Goal: Task Accomplishment & Management: Manage account settings

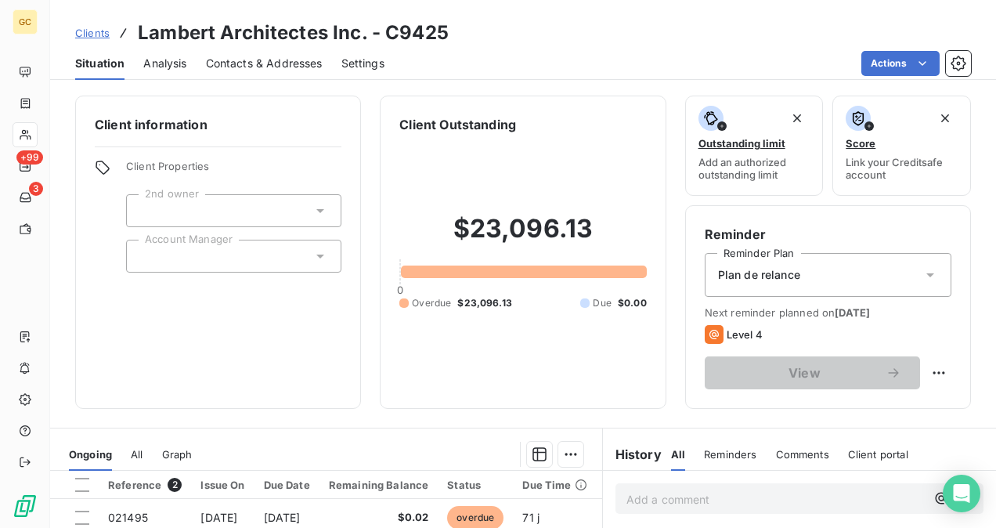
scroll to position [235, 0]
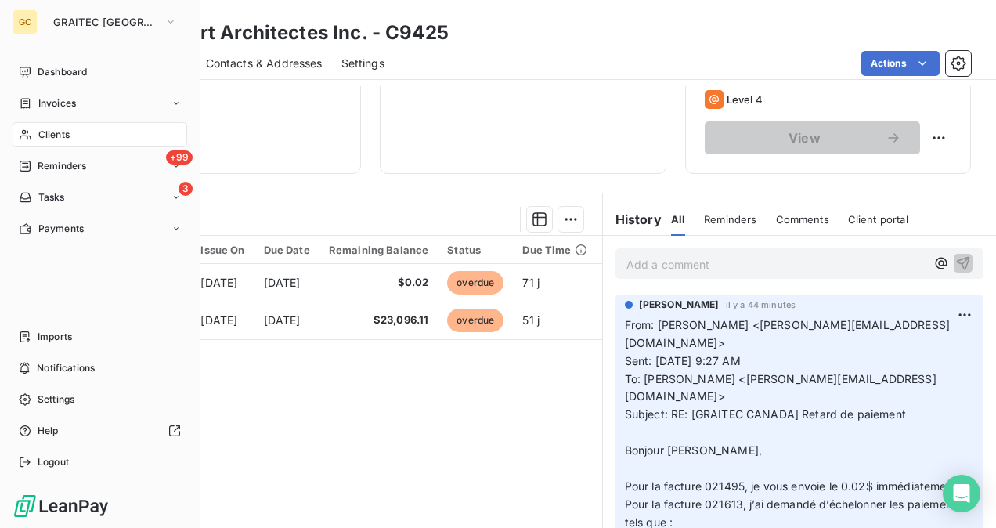
click at [56, 135] on span "Clients" at bounding box center [53, 135] width 31 height 14
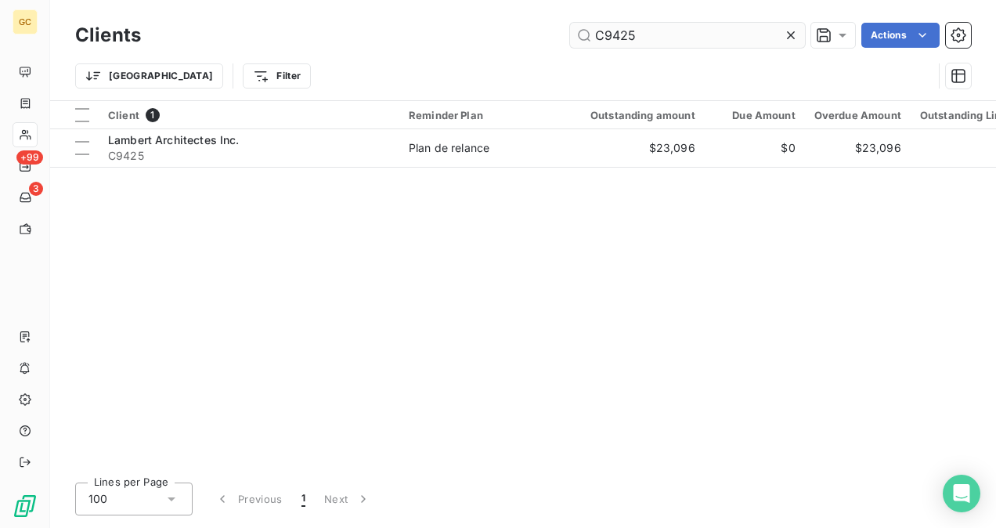
click at [644, 40] on input "C9425" at bounding box center [687, 35] width 235 height 25
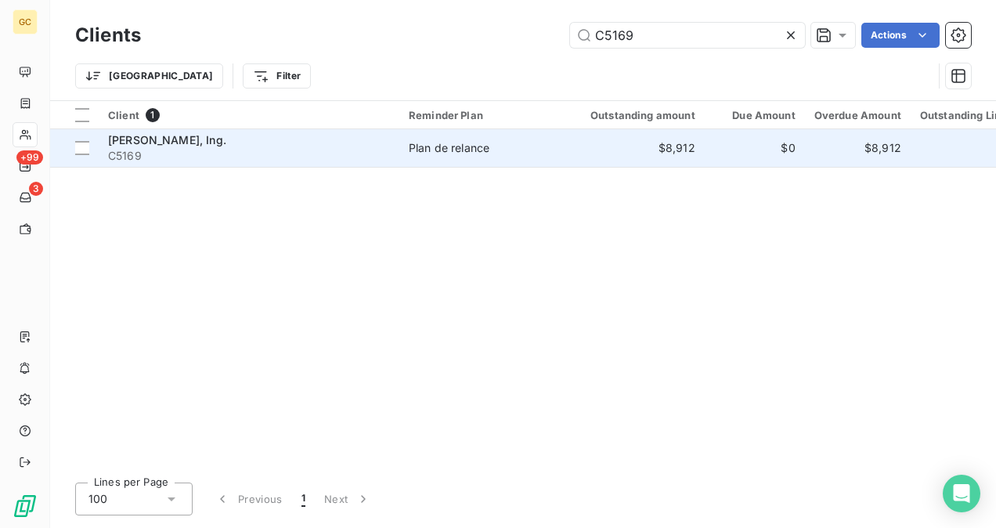
type input "C5169"
click at [395, 164] on td "[PERSON_NAME], Ing. C5169" at bounding box center [249, 148] width 301 height 38
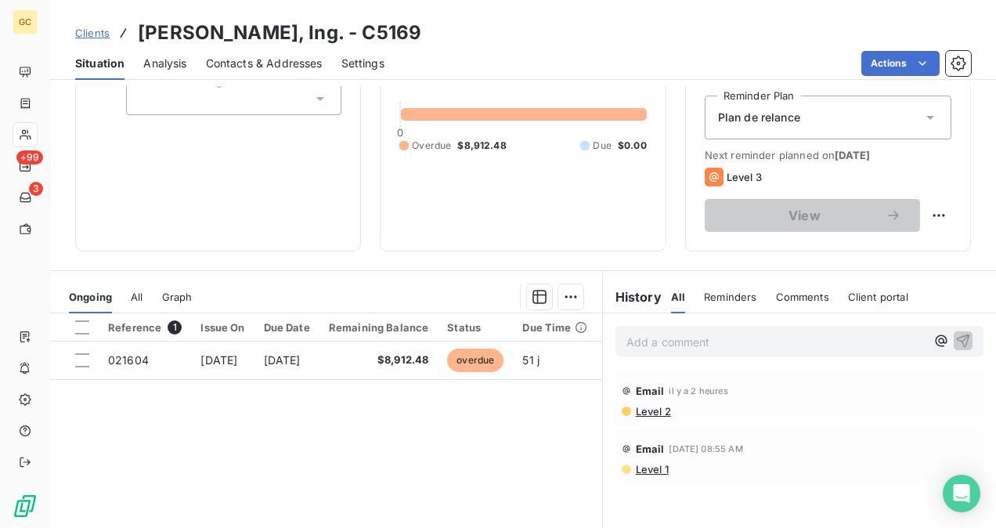
scroll to position [235, 0]
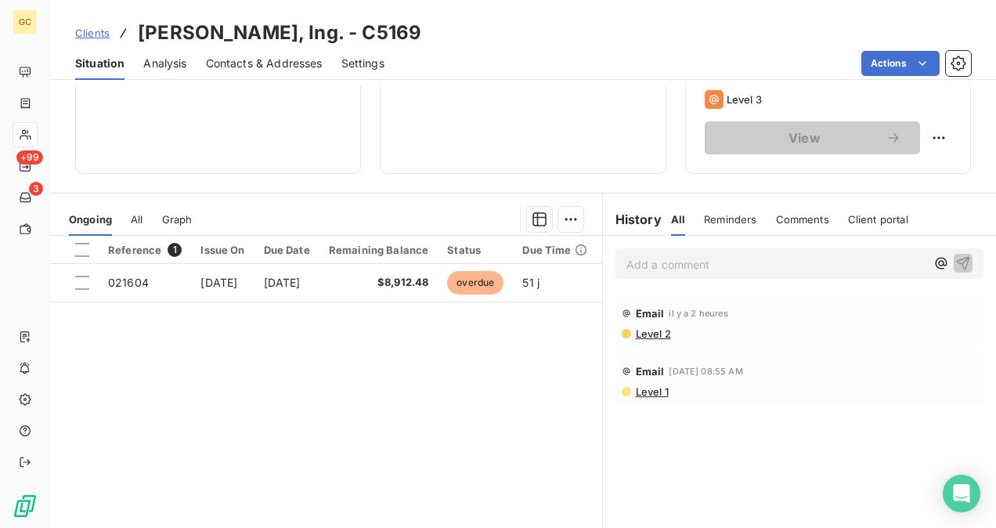
click at [669, 268] on p "Add a comment ﻿" at bounding box center [776, 265] width 299 height 20
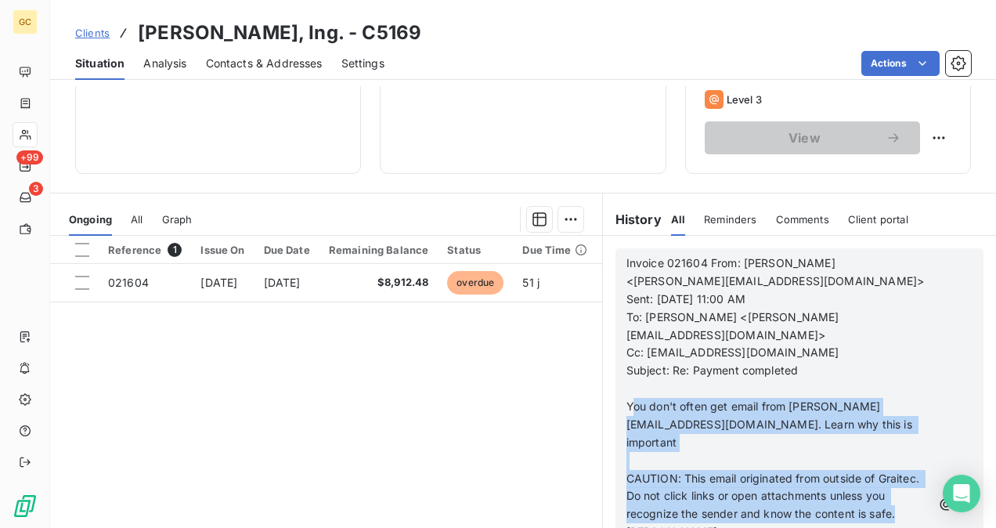
drag, startPoint x: 642, startPoint y: 385, endPoint x: 685, endPoint y: 491, distance: 113.9
click at [680, 489] on div "Invoice 021604 From: [PERSON_NAME] <[PERSON_NAME][EMAIL_ADDRESS][DOMAIN_NAME]> …" at bounding box center [779, 506] width 305 height 502
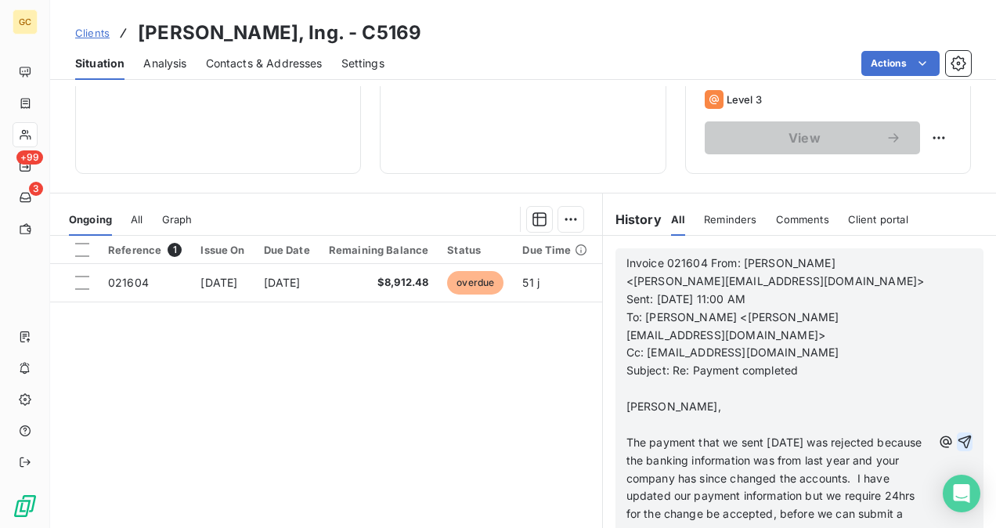
click at [957, 434] on icon "button" at bounding box center [965, 442] width 16 height 16
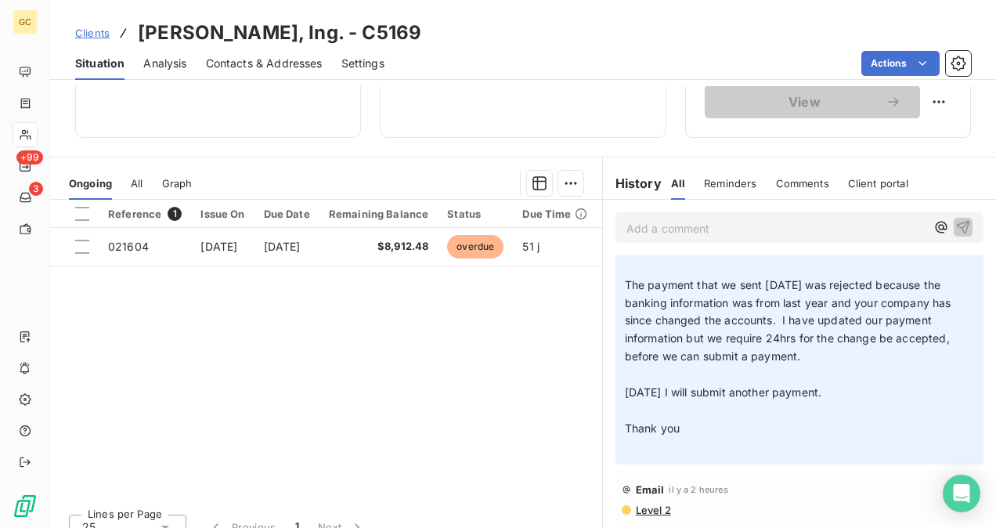
scroll to position [291, 0]
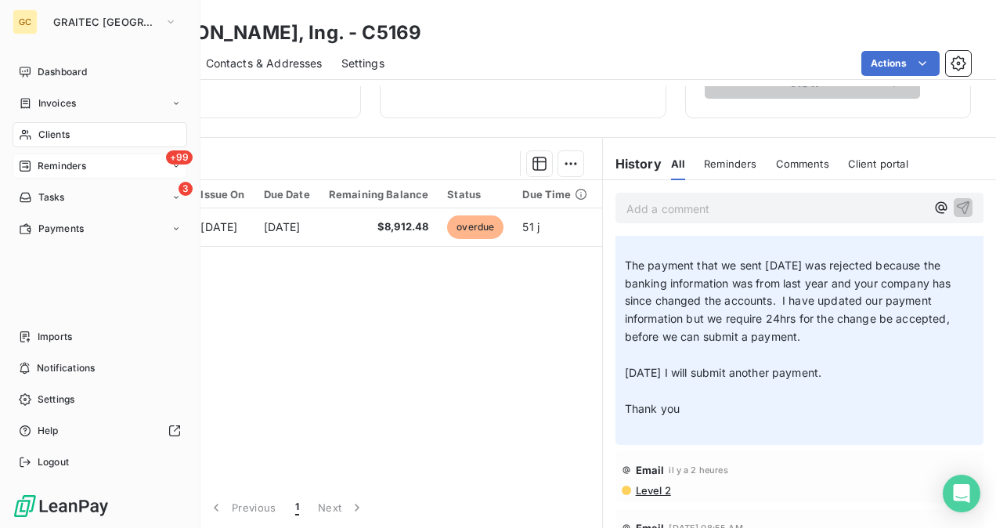
click at [78, 176] on div "+99 Reminders" at bounding box center [100, 166] width 175 height 25
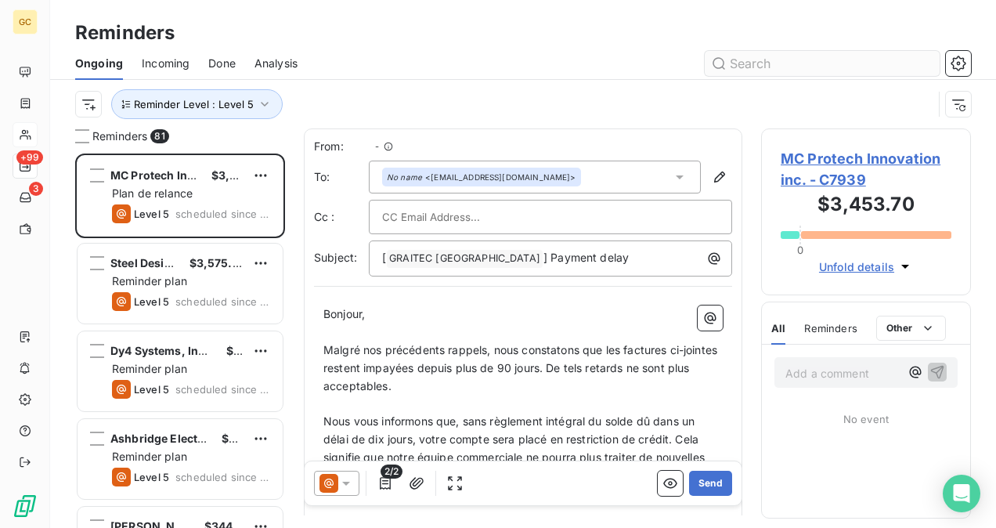
scroll to position [362, 197]
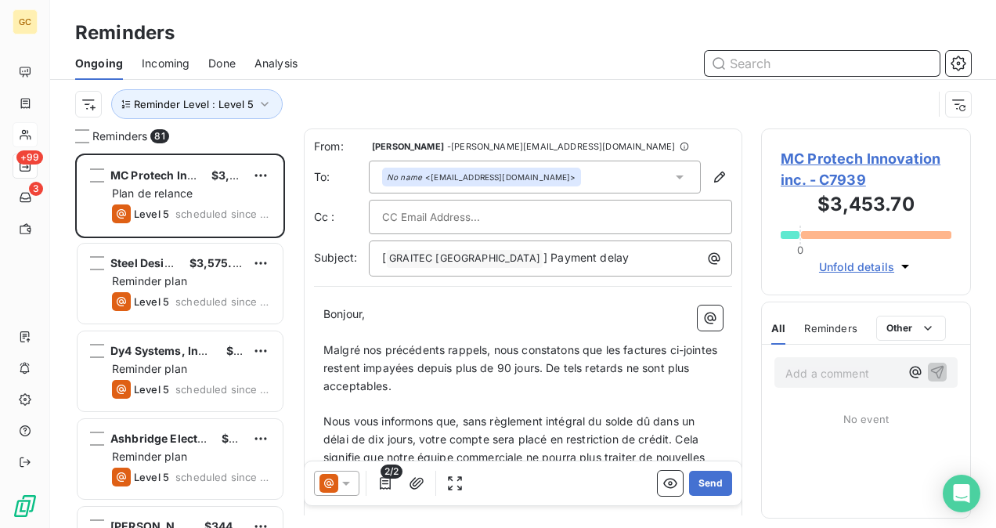
click at [800, 64] on input "text" at bounding box center [822, 63] width 235 height 25
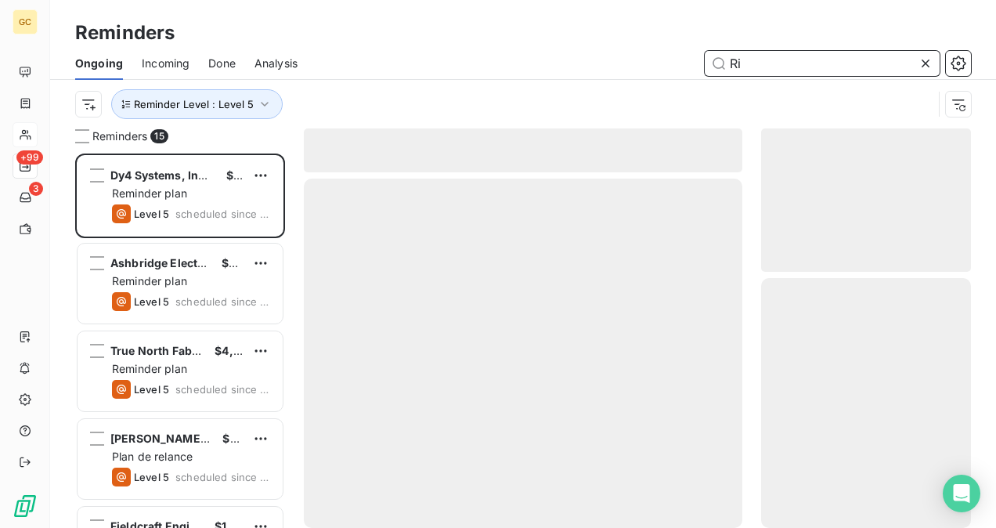
scroll to position [362, 197]
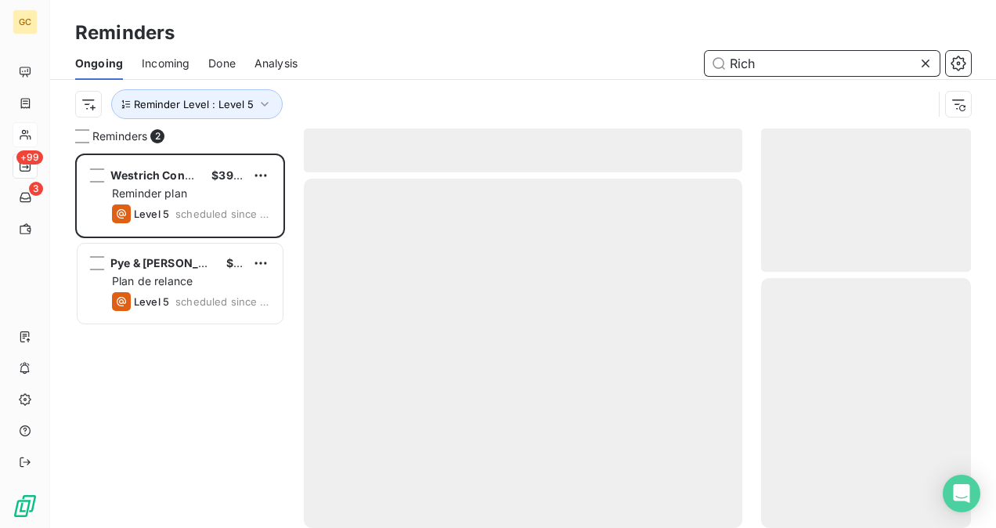
scroll to position [362, 197]
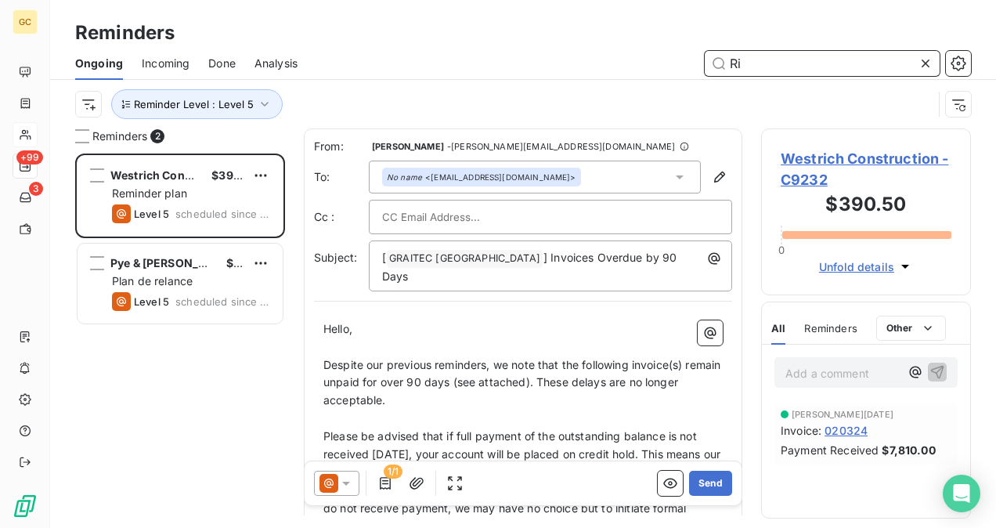
type input "R"
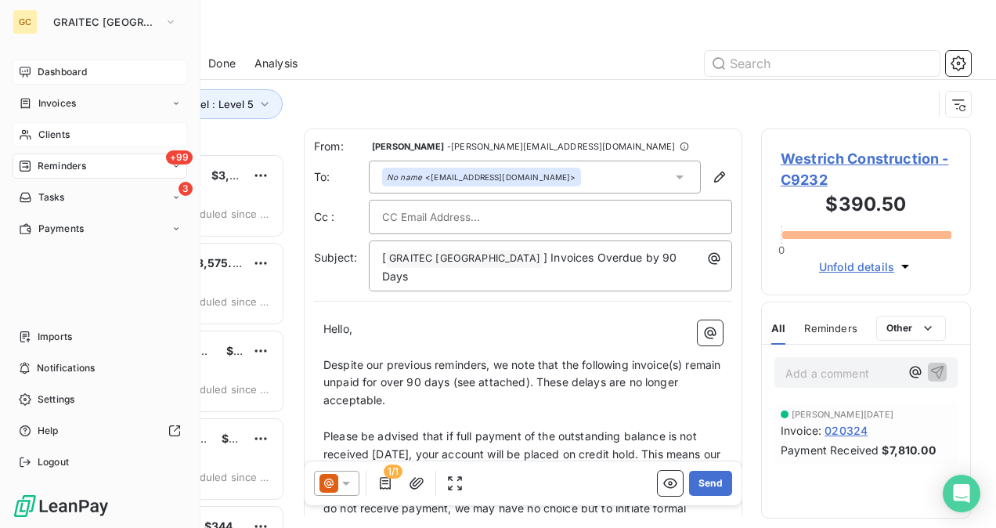
click at [45, 83] on div "Dashboard" at bounding box center [100, 72] width 175 height 25
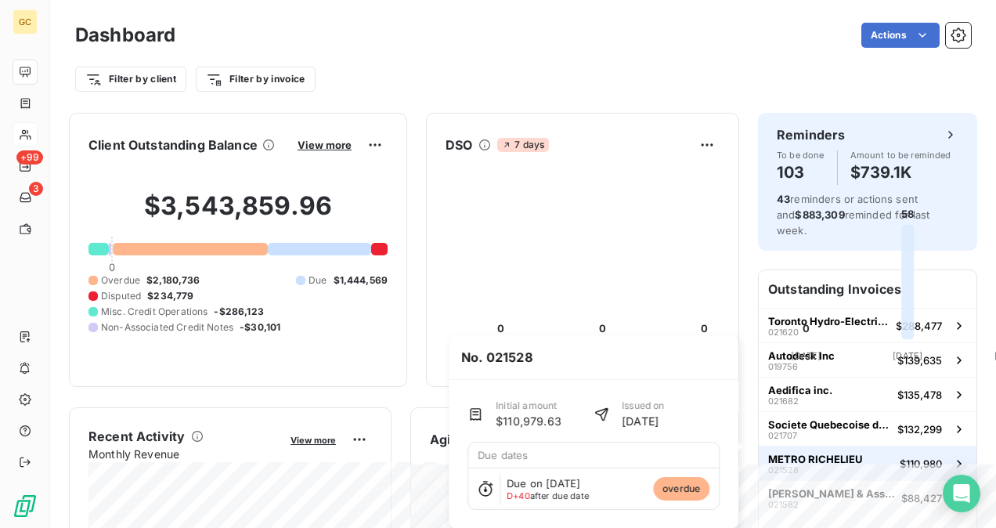
click at [827, 453] on span "METRO RICHELIEU" at bounding box center [815, 459] width 95 height 13
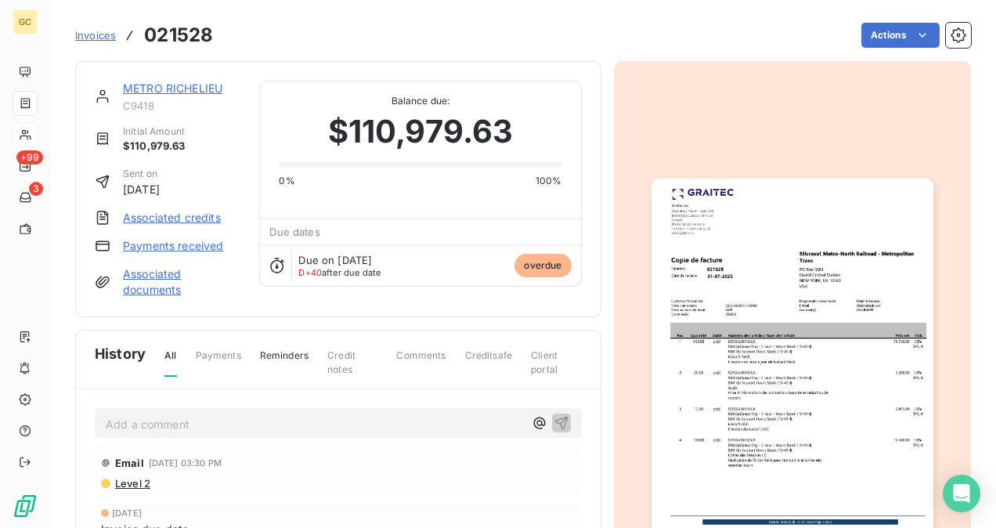
click at [154, 91] on link "METRO RICHELIEU" at bounding box center [172, 87] width 99 height 13
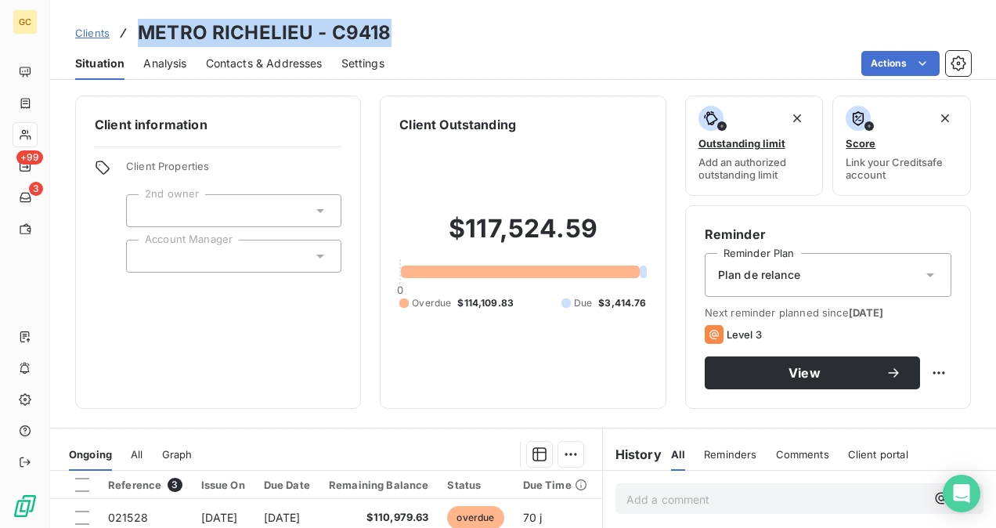
drag, startPoint x: 390, startPoint y: 33, endPoint x: 135, endPoint y: 36, distance: 254.6
click at [135, 36] on div "Clients METRO RICHELIEU - C9418" at bounding box center [523, 33] width 946 height 28
copy h3 "METRO RICHELIEU - C9418"
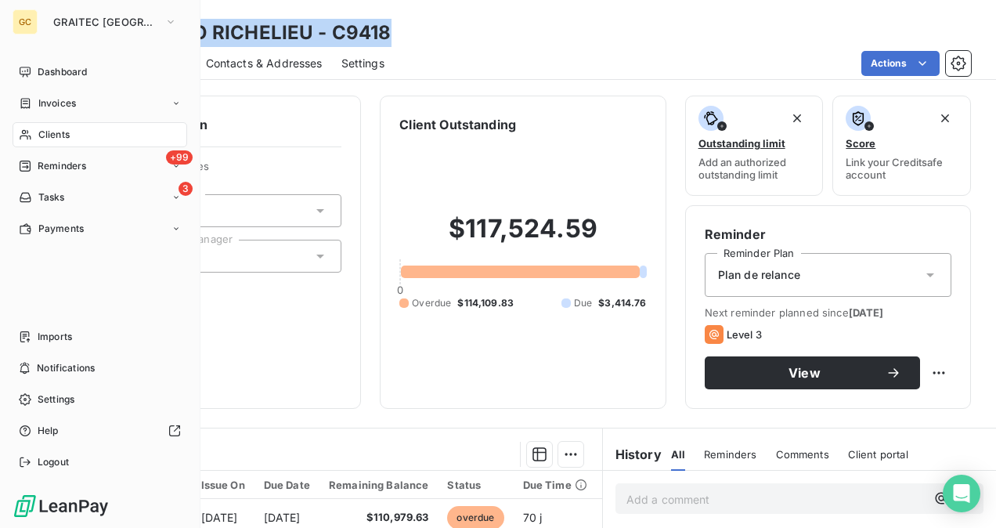
click at [82, 142] on div "Clients" at bounding box center [100, 134] width 175 height 25
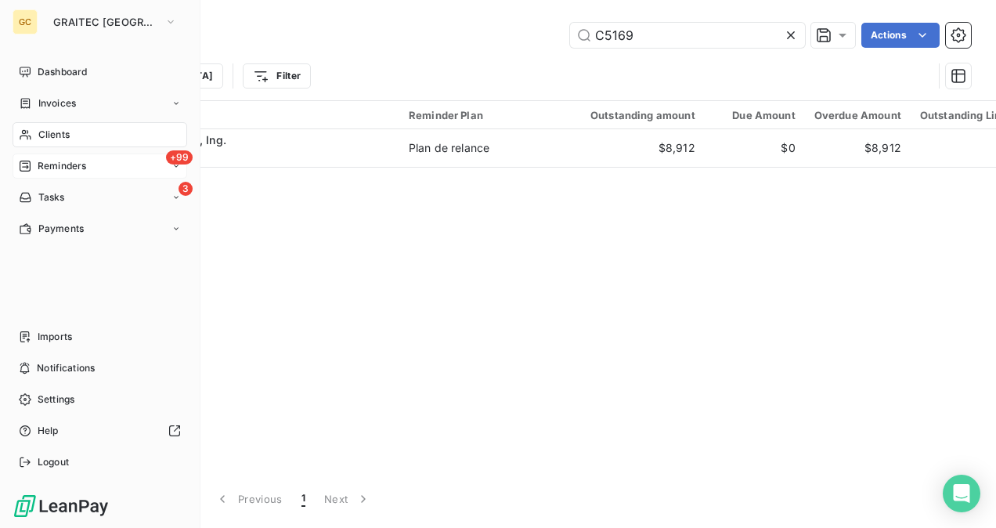
click at [71, 172] on span "Reminders" at bounding box center [62, 166] width 49 height 14
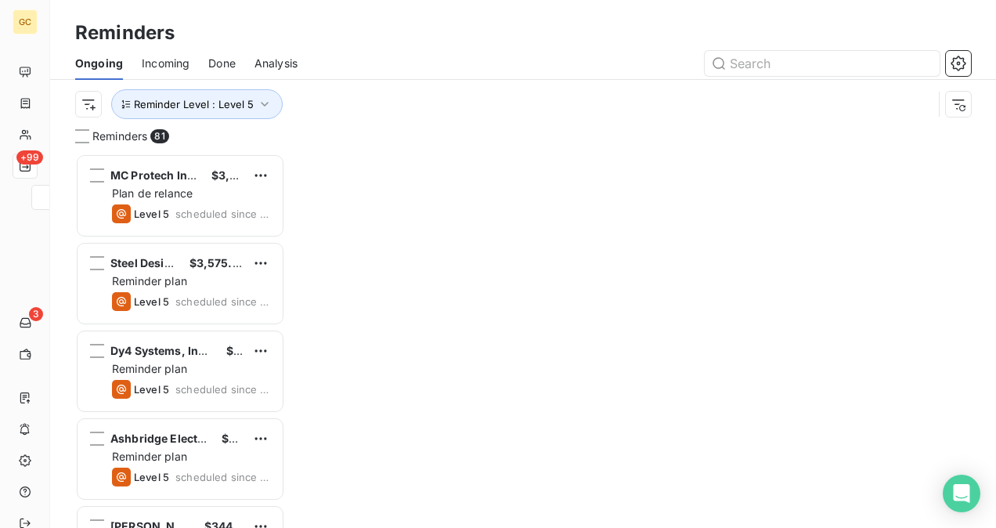
scroll to position [362, 197]
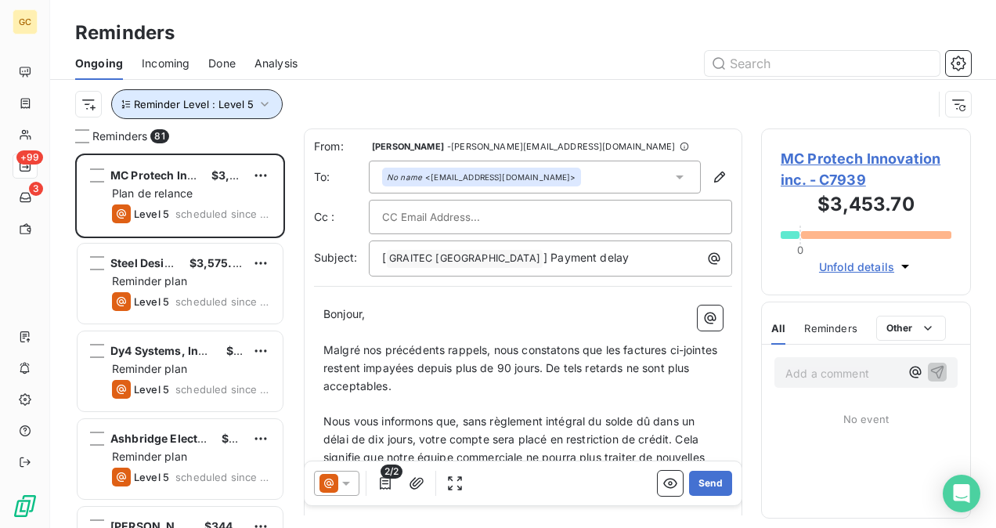
click at [233, 113] on button "Reminder Level : Level 5" at bounding box center [197, 104] width 172 height 30
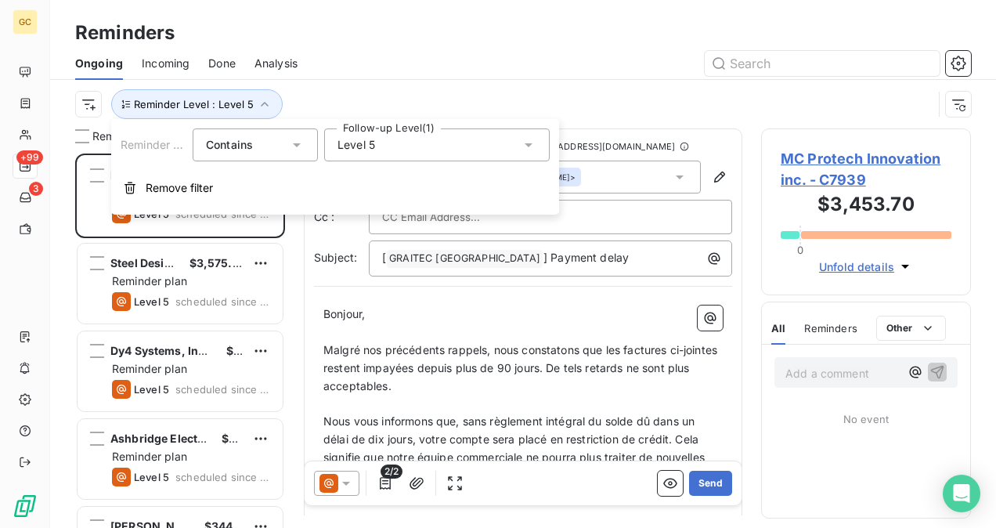
click at [420, 143] on div "Level 5" at bounding box center [437, 144] width 226 height 33
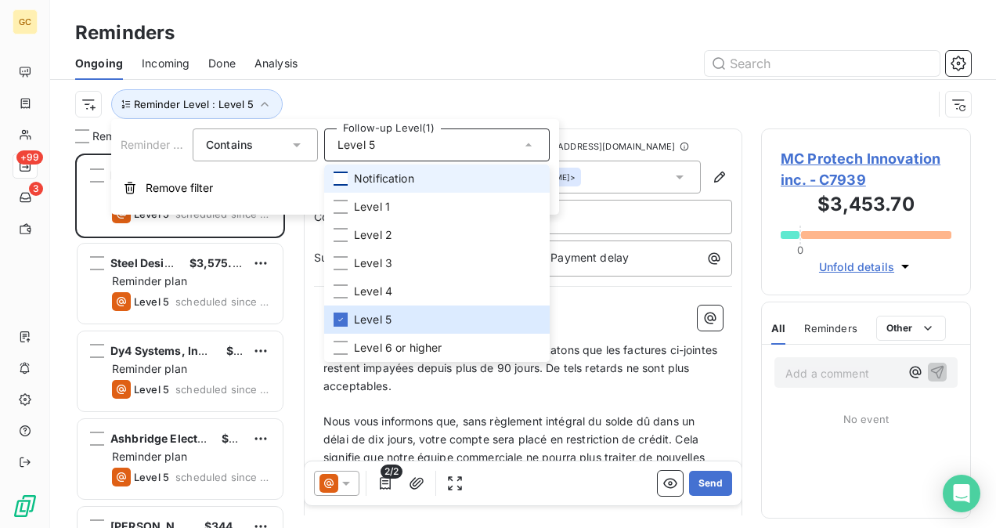
click at [343, 180] on div at bounding box center [341, 179] width 14 height 14
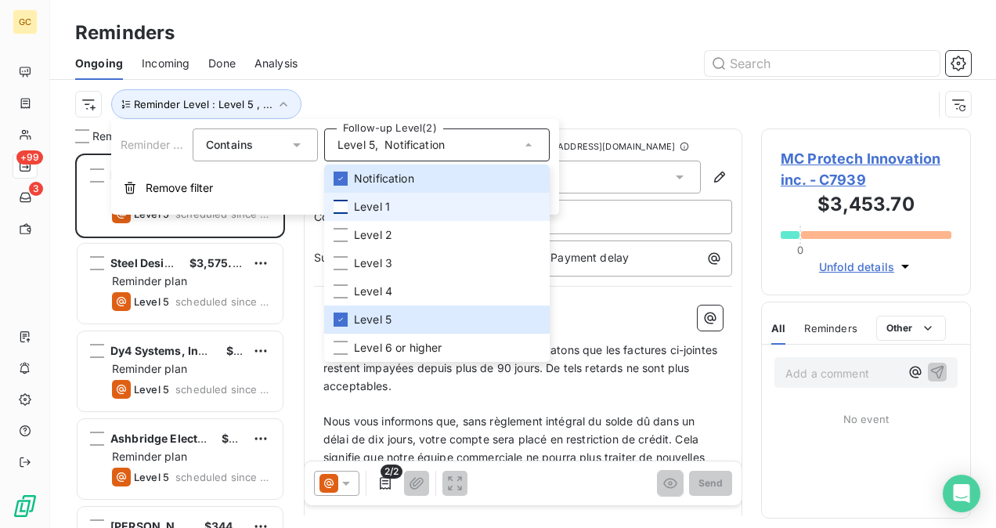
click at [338, 210] on div at bounding box center [341, 207] width 14 height 14
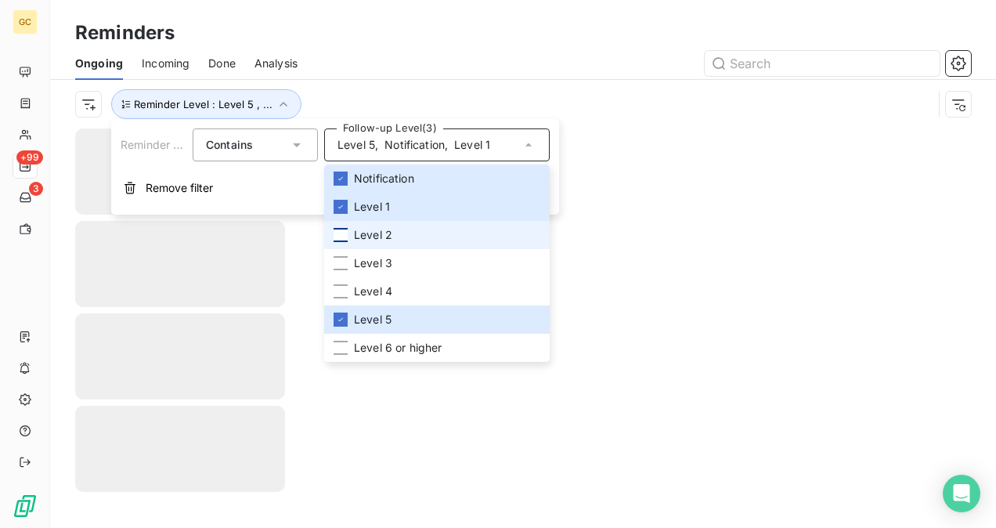
click at [340, 240] on div at bounding box center [341, 235] width 14 height 14
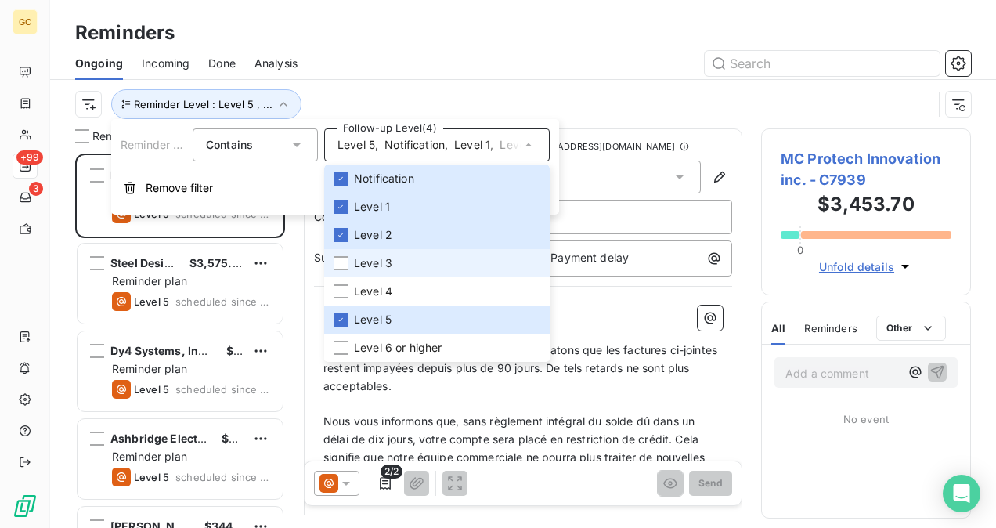
click at [342, 255] on li "Level 3" at bounding box center [437, 263] width 226 height 28
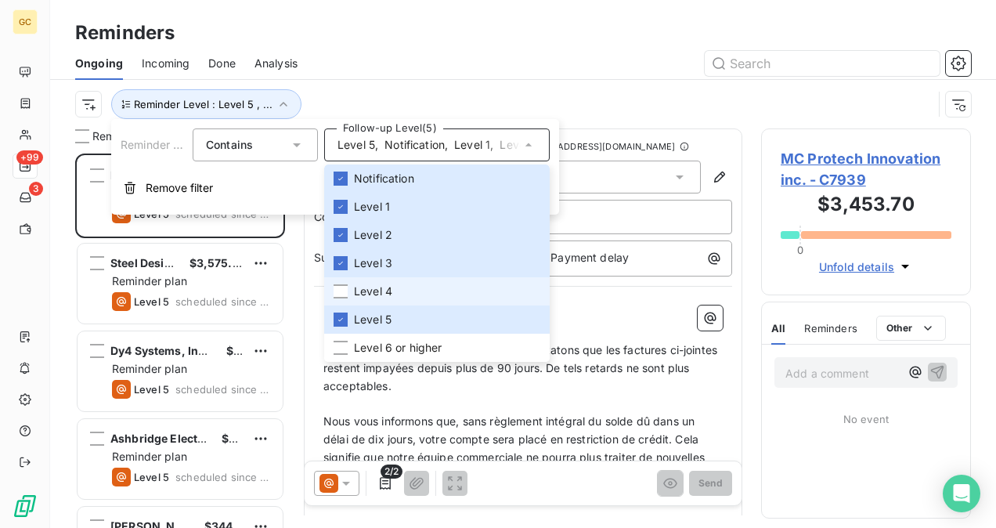
click at [342, 299] on li "Level 4" at bounding box center [437, 291] width 226 height 28
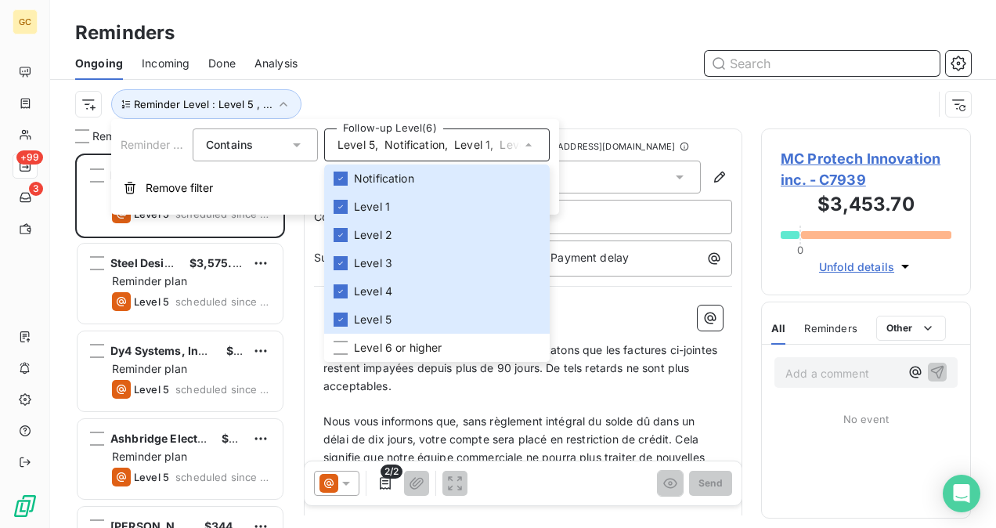
click at [818, 64] on input "text" at bounding box center [822, 63] width 235 height 25
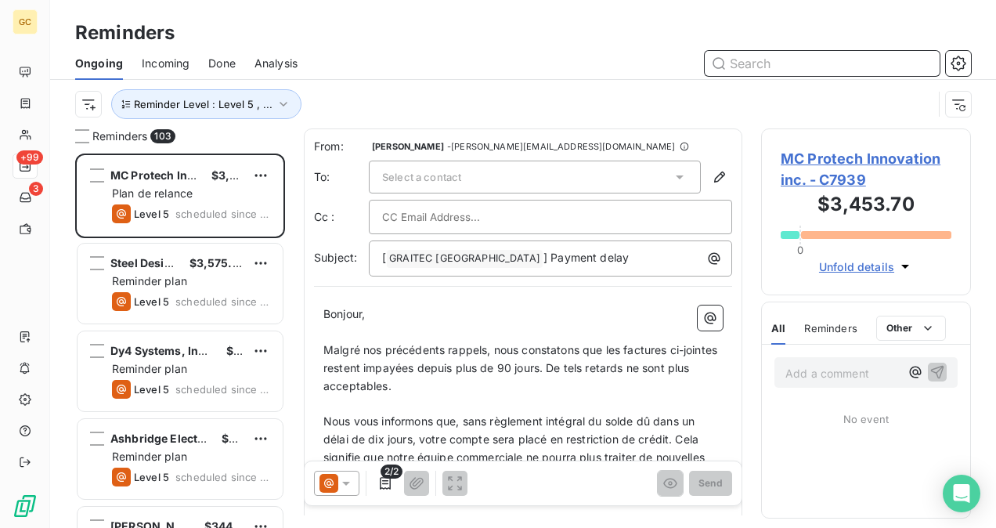
paste input "METRO RICHELIEU - C9418"
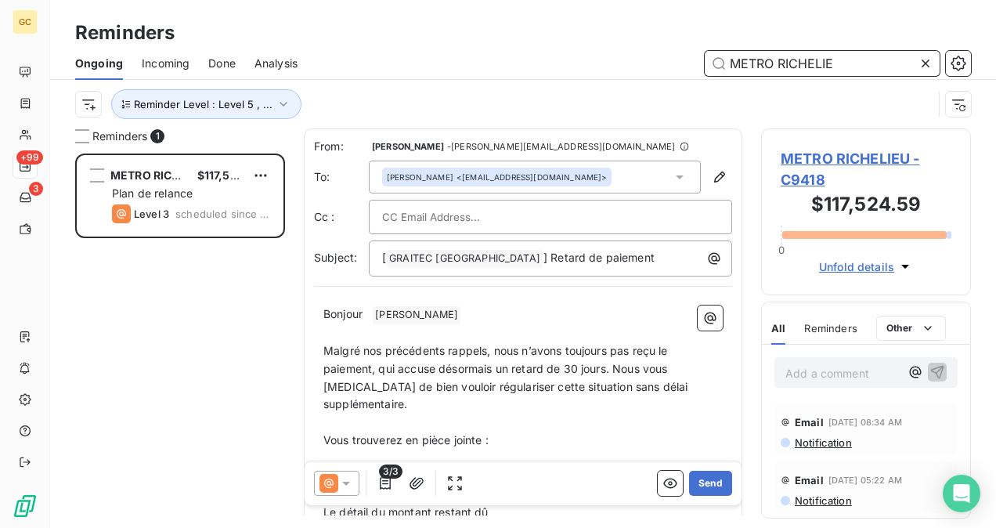
scroll to position [2, 0]
type input "METRO RICHELIE"
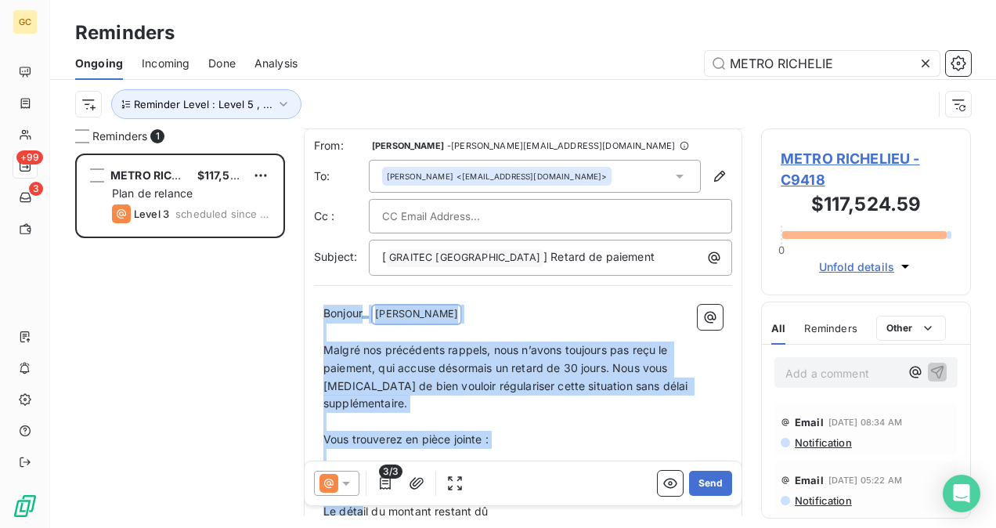
drag, startPoint x: 323, startPoint y: 307, endPoint x: 364, endPoint y: 466, distance: 164.1
click at [362, 476] on div "From: [PERSON_NAME] - [PERSON_NAME][EMAIL_ADDRESS][DOMAIN_NAME] To: [PERSON_NAM…" at bounding box center [523, 321] width 439 height 386
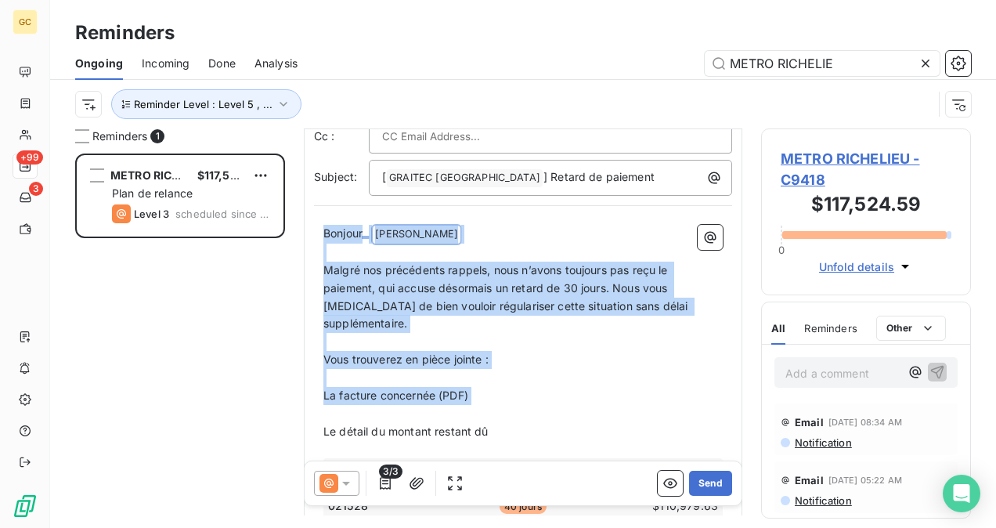
scroll to position [158, 0]
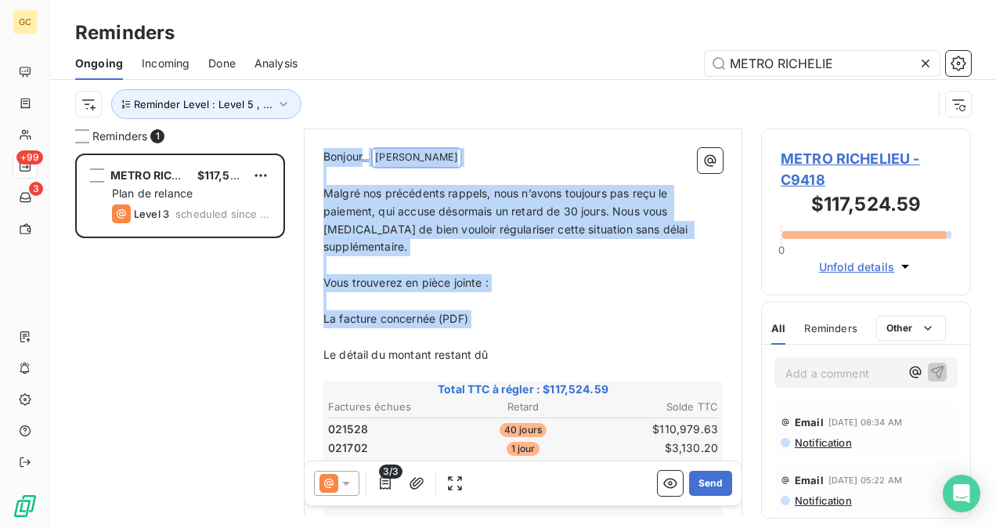
click at [526, 328] on p "﻿" at bounding box center [522, 337] width 399 height 18
click at [399, 224] on span "Malgré nos précédents rappels, nous n’avons toujours pas reçu le paiement, qui …" at bounding box center [507, 219] width 368 height 67
drag, startPoint x: 326, startPoint y: 157, endPoint x: 514, endPoint y: 339, distance: 262.0
click at [514, 339] on div "Bonjour ﻿ [PERSON_NAME] ﻿ ﻿ ﻿ Malgré nos précédents rappels, nous n’avons toujo…" at bounding box center [522, 488] width 399 height 681
copy div "Bonjour ﻿ [PERSON_NAME] ﻿ ﻿ ﻿ Malgré nos précédents rappels, nous n’avons toujo…"
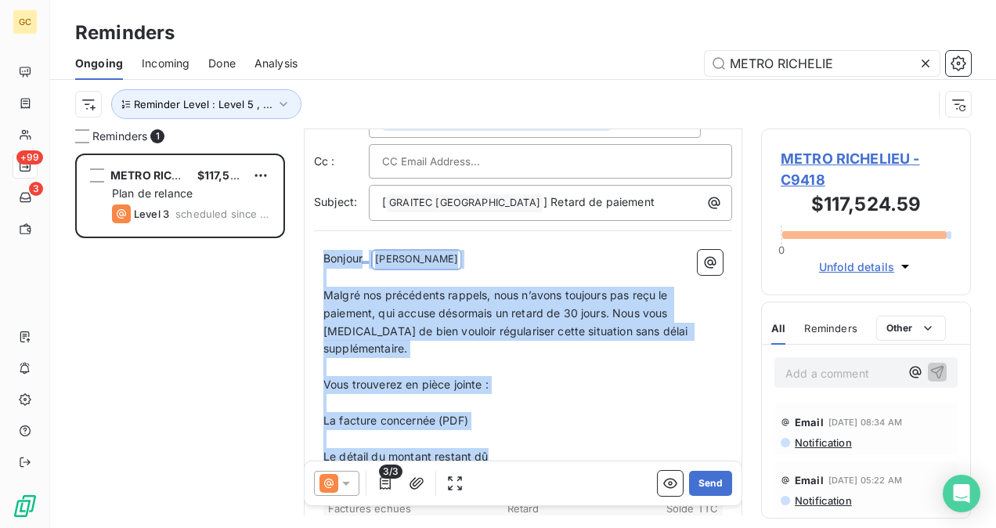
scroll to position [80, 0]
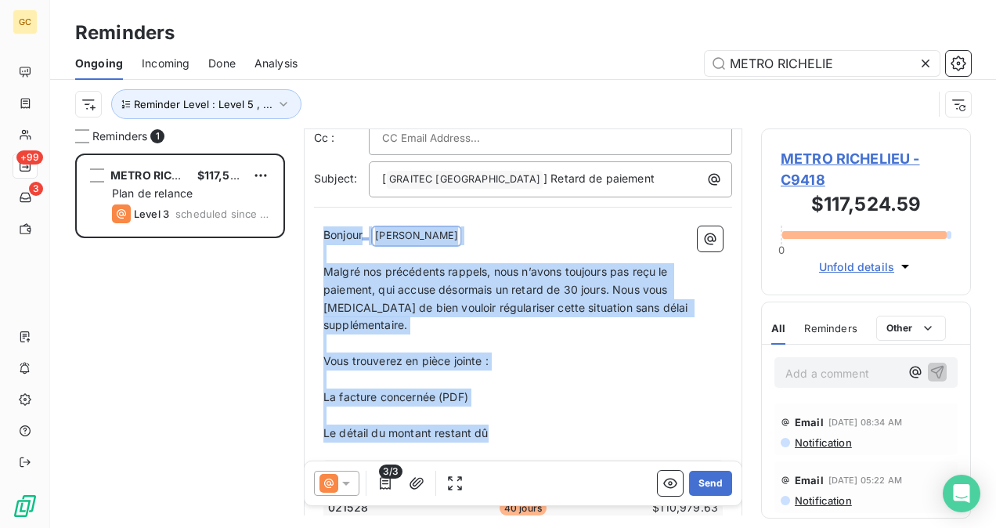
copy div "Bonjour ﻿ [PERSON_NAME] ﻿ ﻿ ﻿ Malgré nos précédents rappels, nous n’avons toujo…"
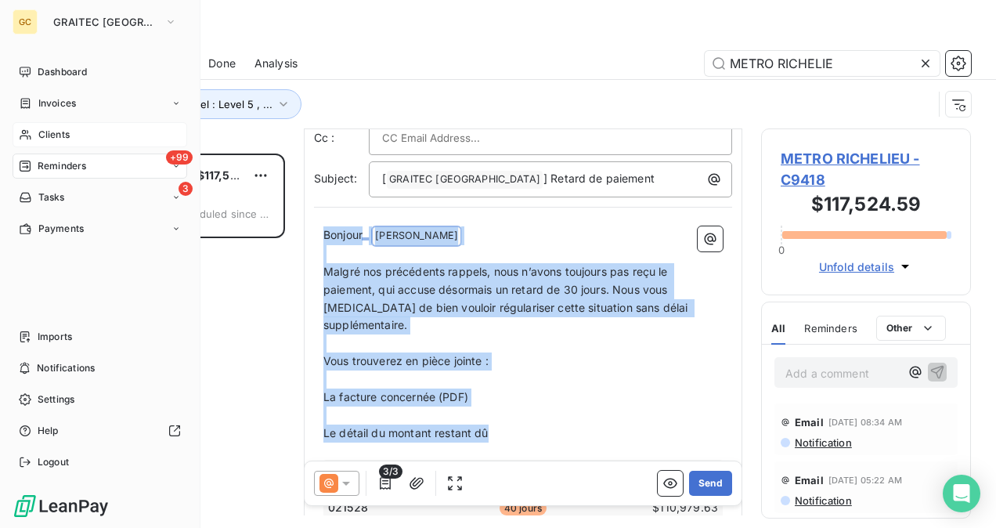
click at [52, 128] on span "Clients" at bounding box center [53, 135] width 31 height 14
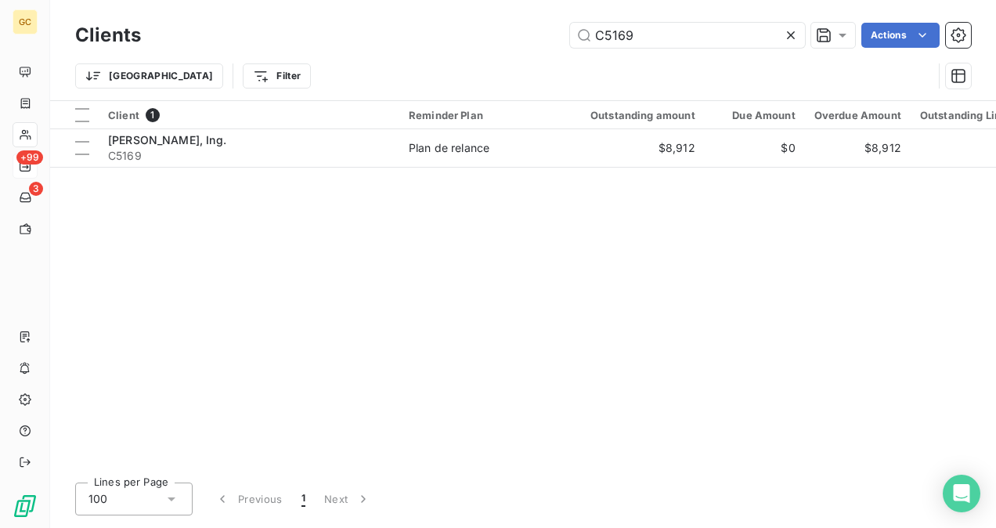
drag, startPoint x: 649, startPoint y: 42, endPoint x: 531, endPoint y: 36, distance: 117.6
click at [531, 36] on div "C5169 Actions" at bounding box center [565, 35] width 811 height 25
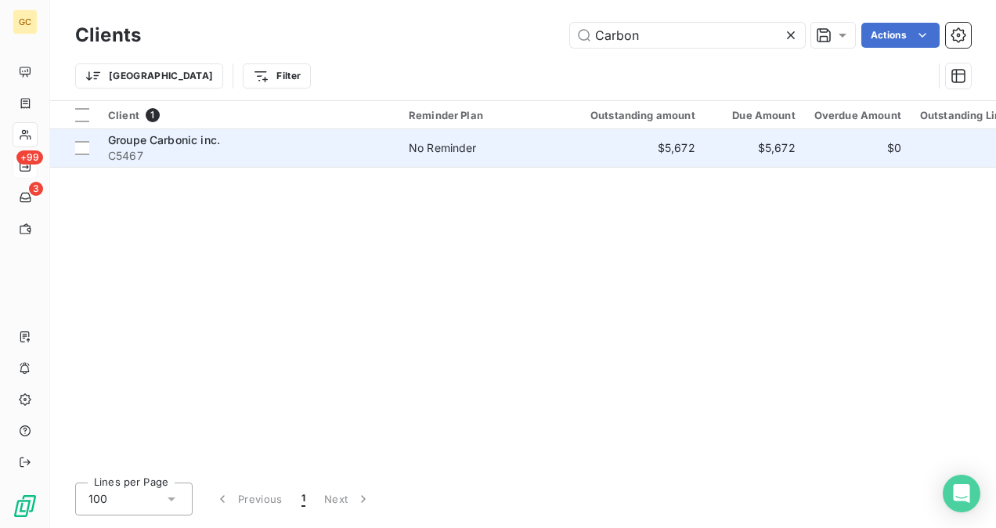
type input "Carbon"
click at [354, 135] on div "Groupe Carbonic inc." at bounding box center [249, 140] width 282 height 16
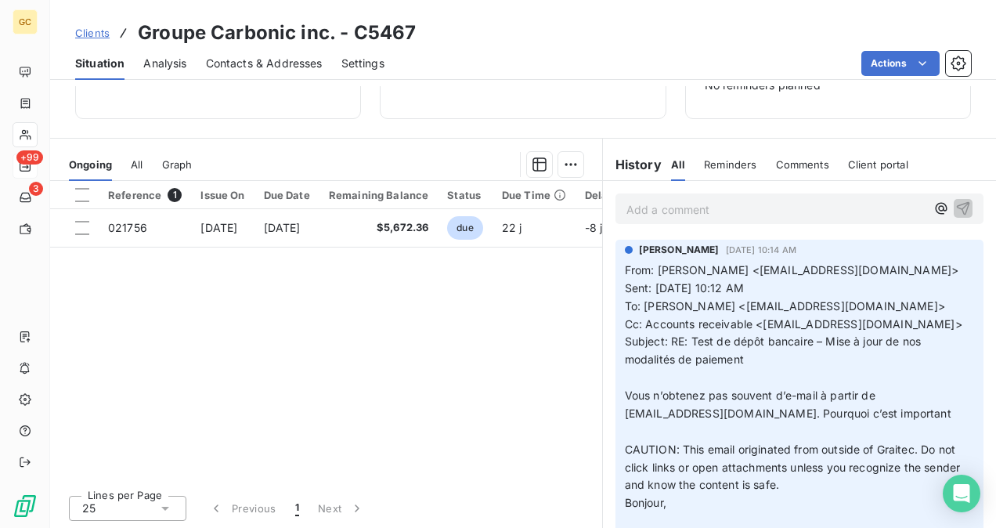
click at [638, 213] on p "Add a comment ﻿" at bounding box center [776, 210] width 299 height 20
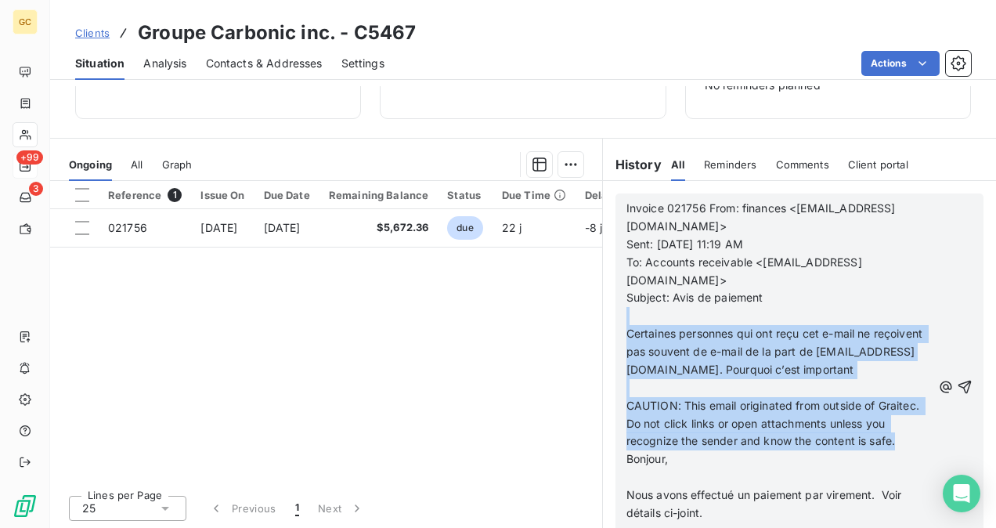
drag, startPoint x: 643, startPoint y: 302, endPoint x: 703, endPoint y: 436, distance: 146.9
click at [703, 436] on div "Invoice 021756 From: finances <[EMAIL_ADDRESS][DOMAIN_NAME]> Sent: [DATE] 11:19…" at bounding box center [779, 388] width 305 height 376
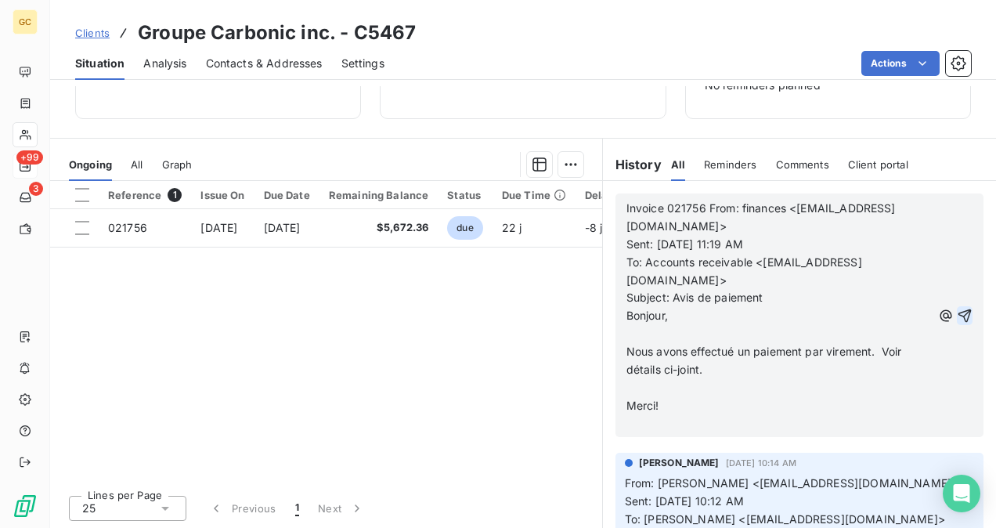
click at [957, 308] on icon "button" at bounding box center [965, 316] width 16 height 16
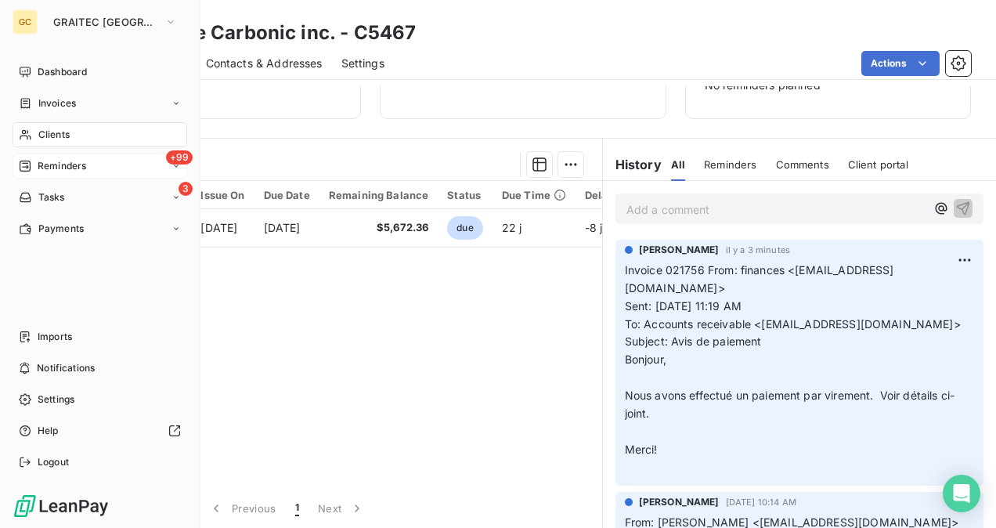
click at [67, 130] on span "Clients" at bounding box center [53, 135] width 31 height 14
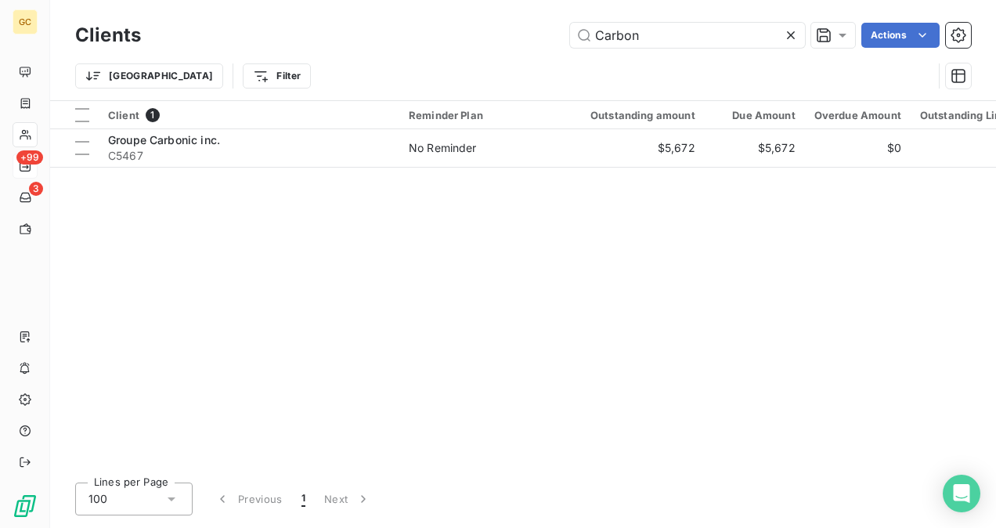
drag, startPoint x: 659, startPoint y: 34, endPoint x: 562, endPoint y: 44, distance: 97.6
click at [562, 44] on div "Carbon Actions" at bounding box center [565, 35] width 811 height 25
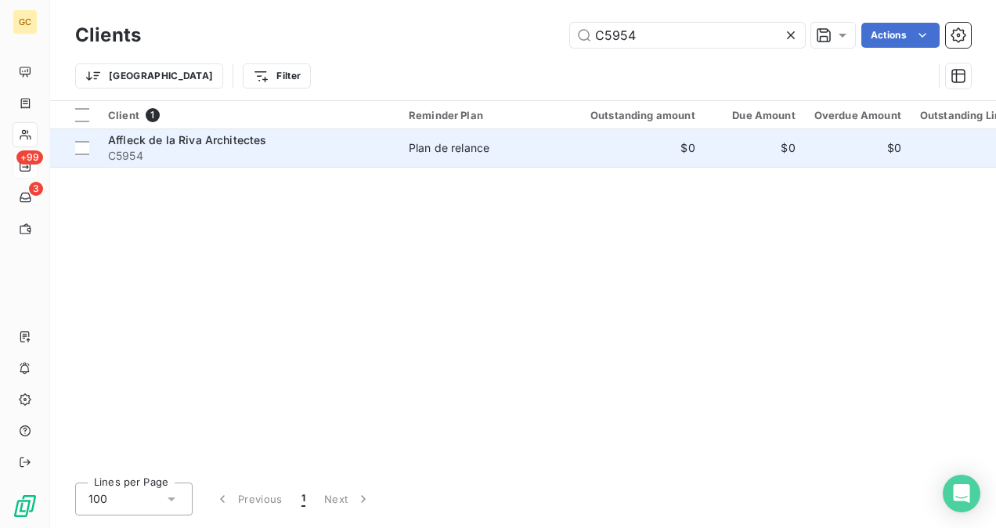
type input "C5954"
click at [349, 135] on div "Affleck de la Riva Architectes" at bounding box center [249, 140] width 282 height 16
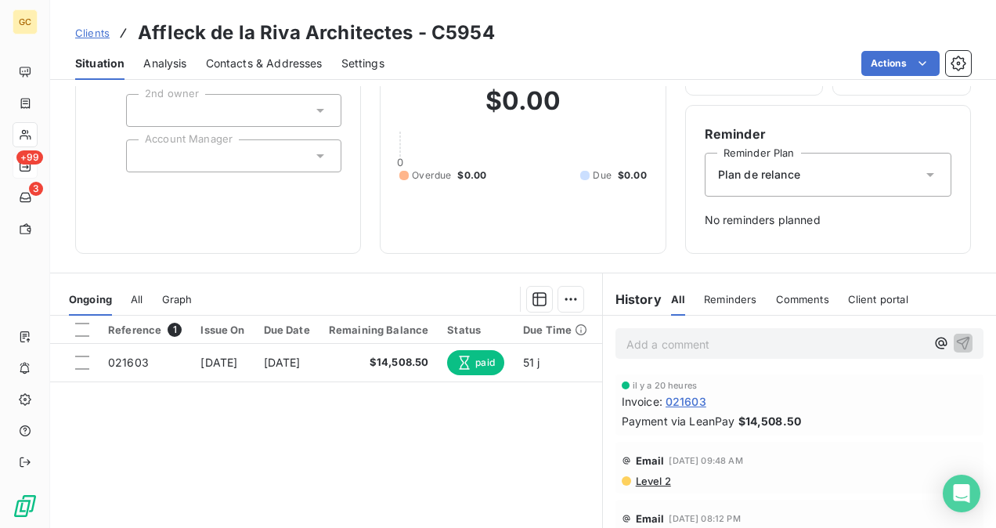
scroll to position [236, 0]
